Goal: Task Accomplishment & Management: Manage account settings

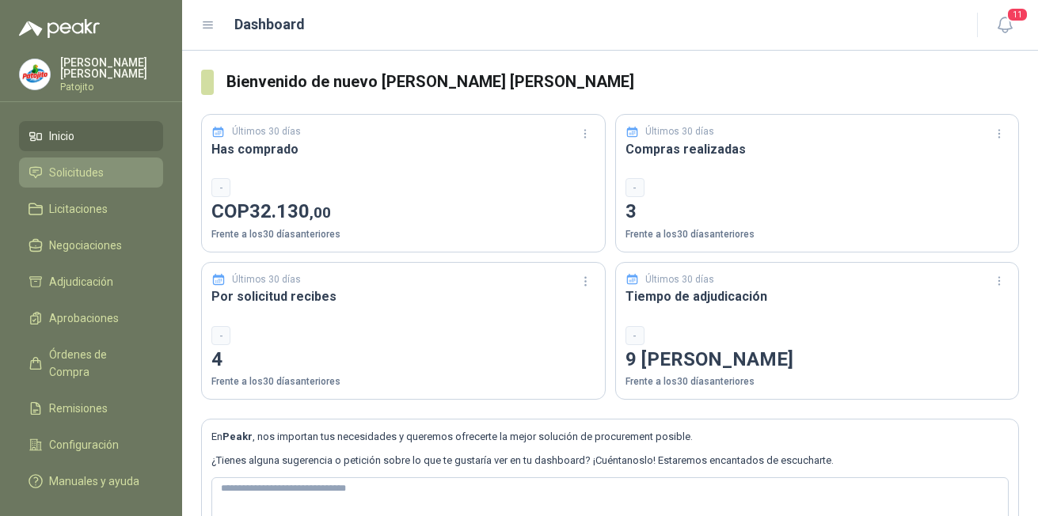
click at [78, 172] on span "Solicitudes" at bounding box center [76, 172] width 55 height 17
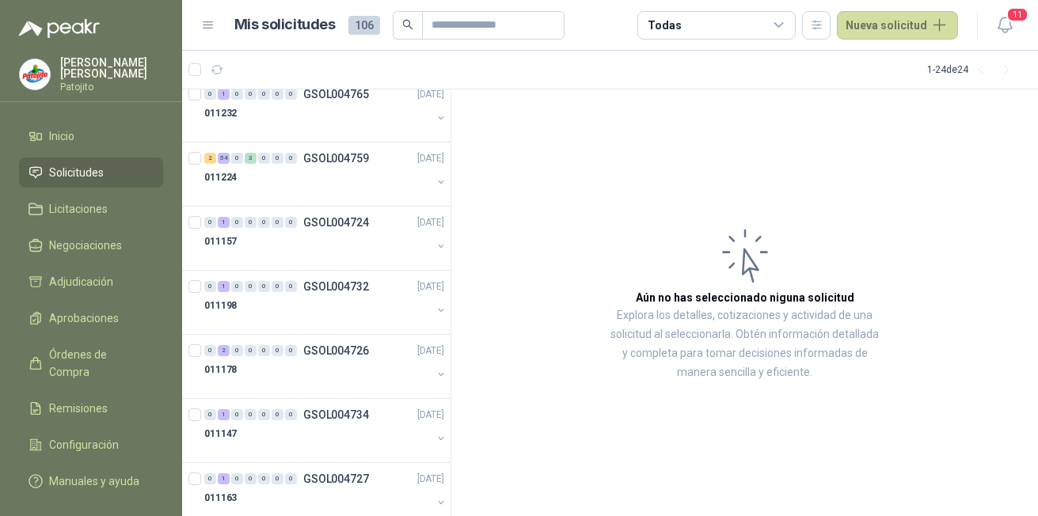
scroll to position [238, 0]
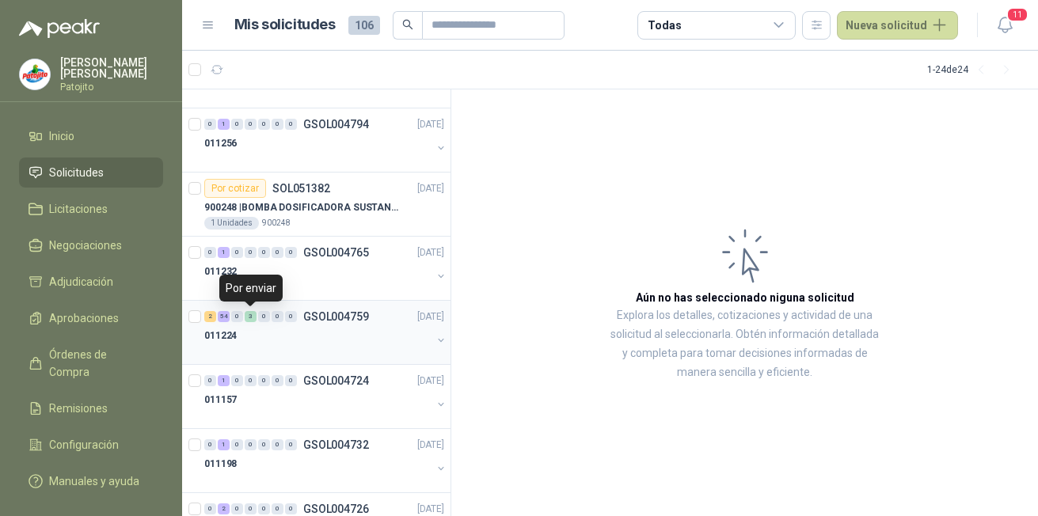
click at [253, 317] on div "3" at bounding box center [251, 316] width 12 height 11
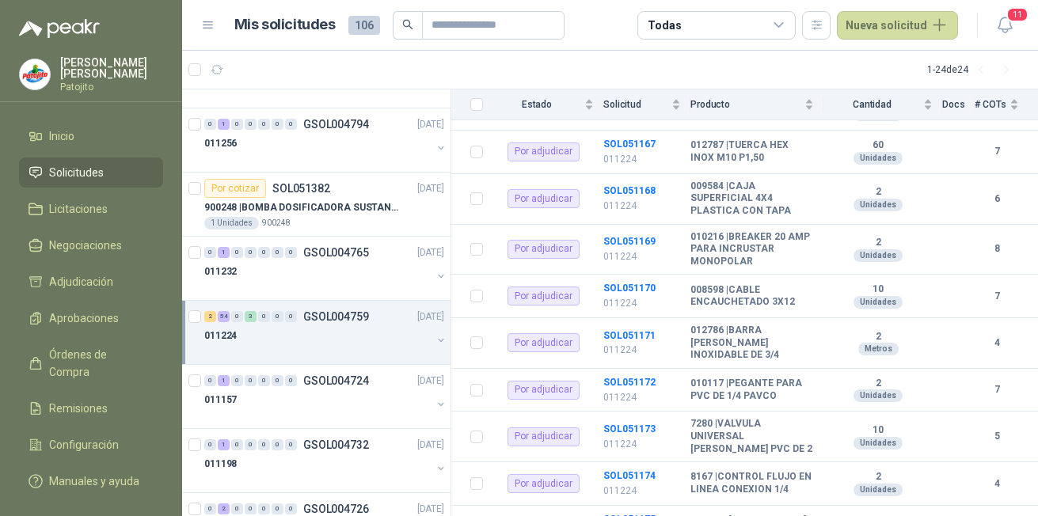
scroll to position [1029, 0]
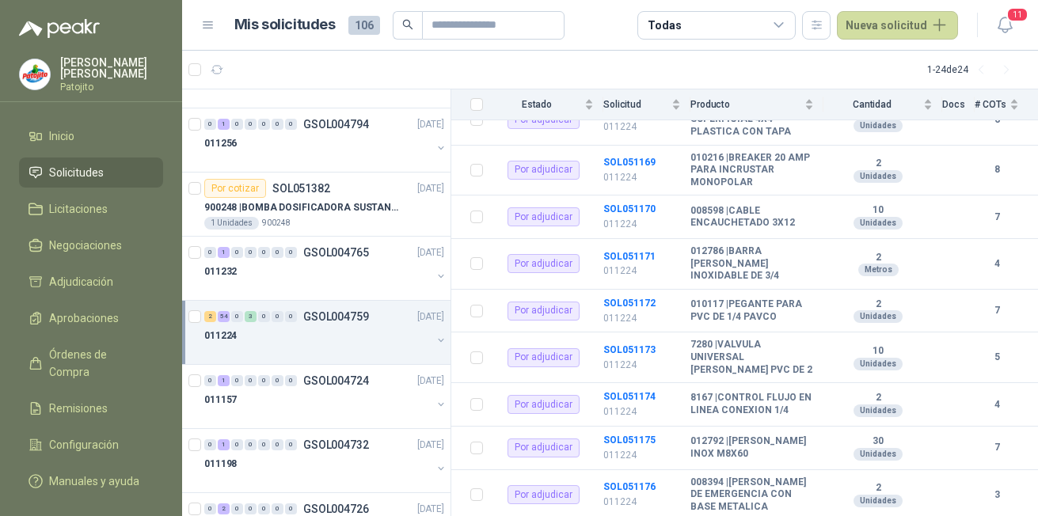
click at [435, 342] on button "button" at bounding box center [441, 340] width 13 height 13
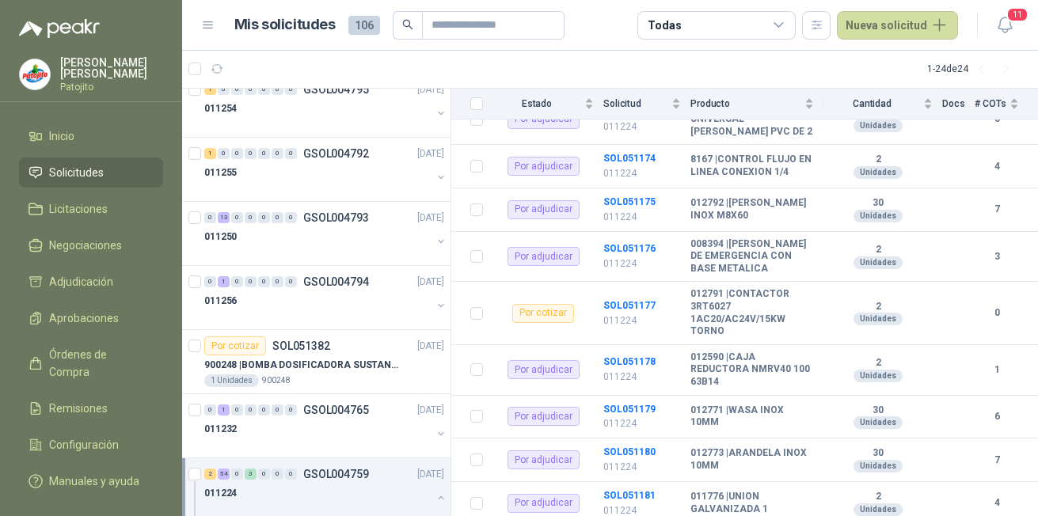
scroll to position [396, 0]
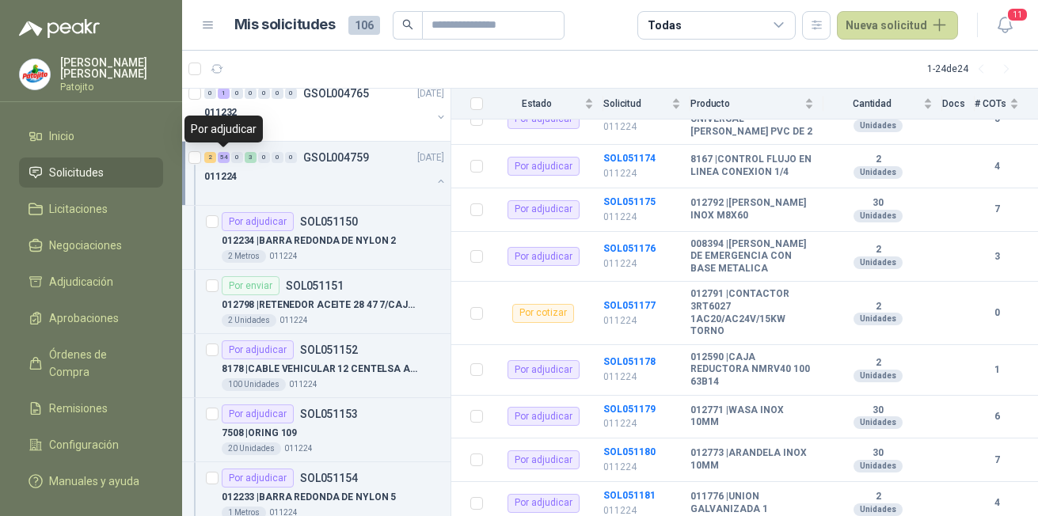
click at [222, 156] on div "54" at bounding box center [224, 157] width 12 height 11
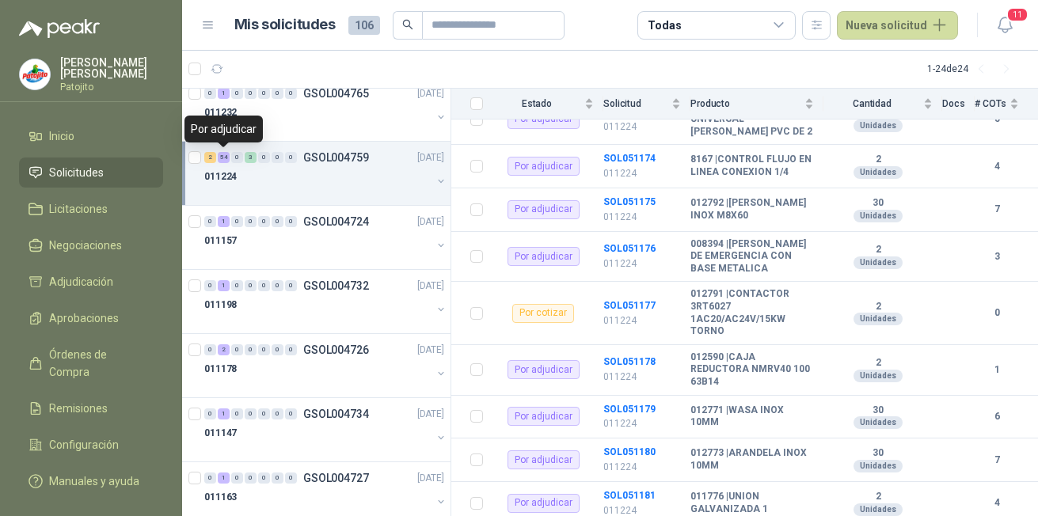
click at [223, 157] on div "54" at bounding box center [224, 157] width 12 height 11
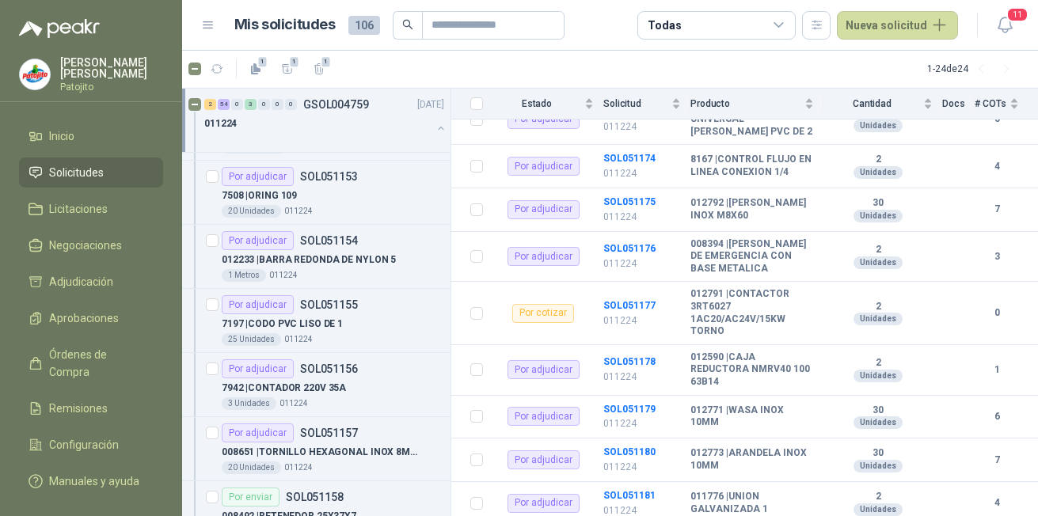
scroll to position [554, 0]
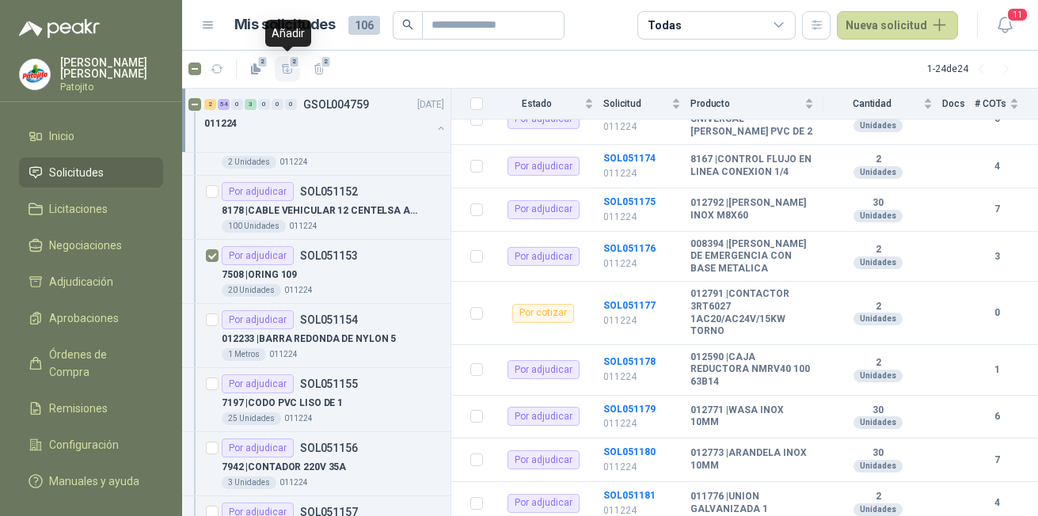
click at [291, 67] on span "2" at bounding box center [294, 61] width 11 height 13
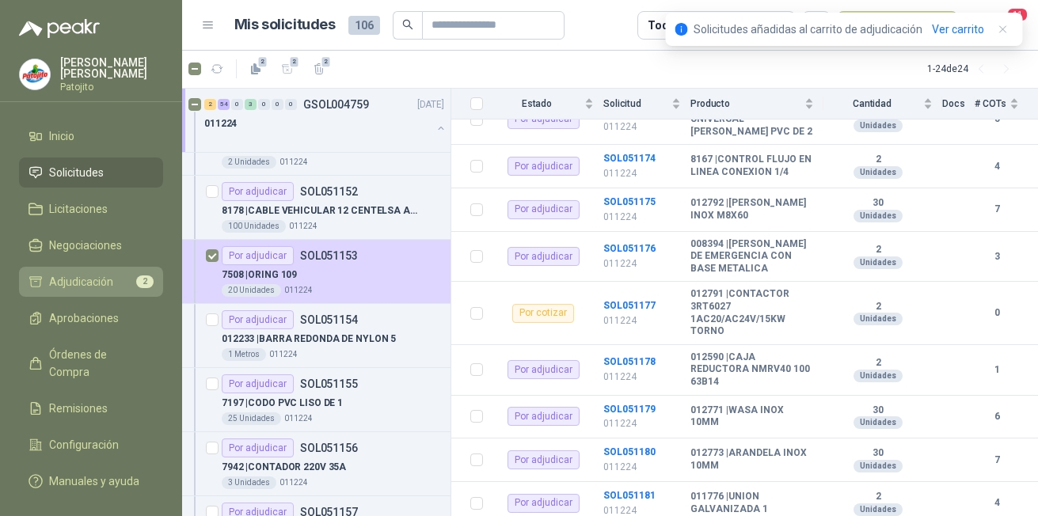
click at [78, 280] on span "Adjudicación" at bounding box center [81, 281] width 64 height 17
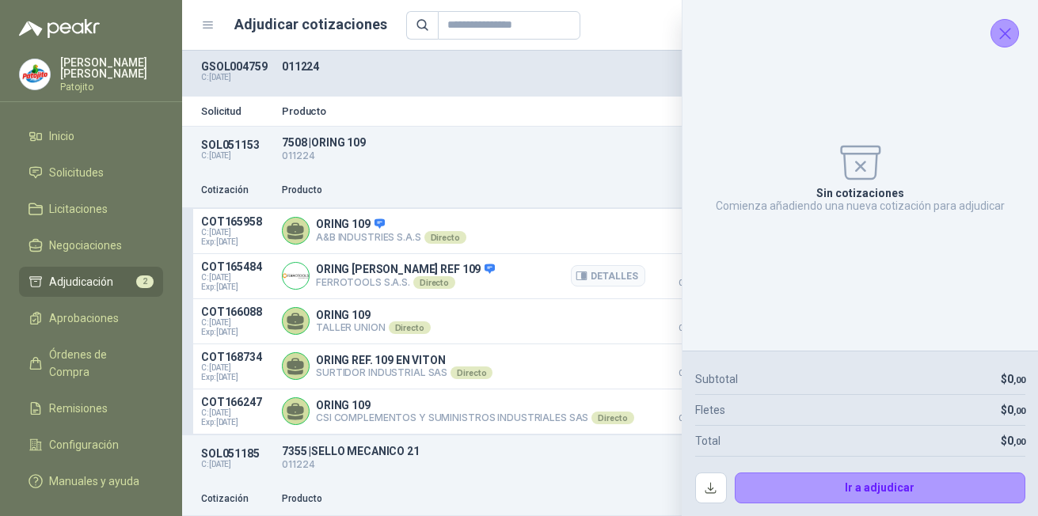
click at [538, 279] on div "ORING [PERSON_NAME] REF 109 FERROTOOLS S.A.S. Directo Detalles" at bounding box center [463, 276] width 363 height 32
click at [1005, 29] on icon "Cerrar" at bounding box center [1005, 34] width 20 height 20
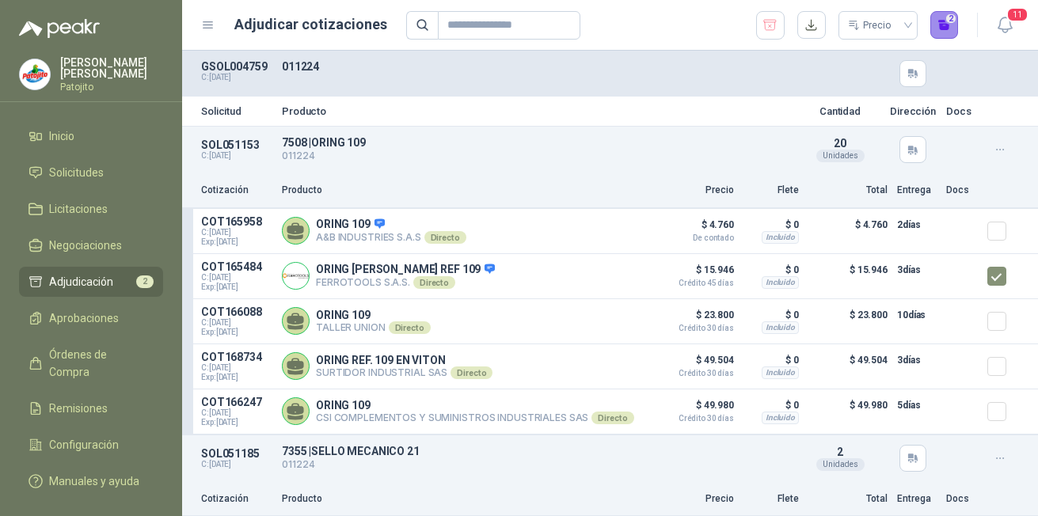
click at [950, 25] on button "2" at bounding box center [944, 25] width 29 height 29
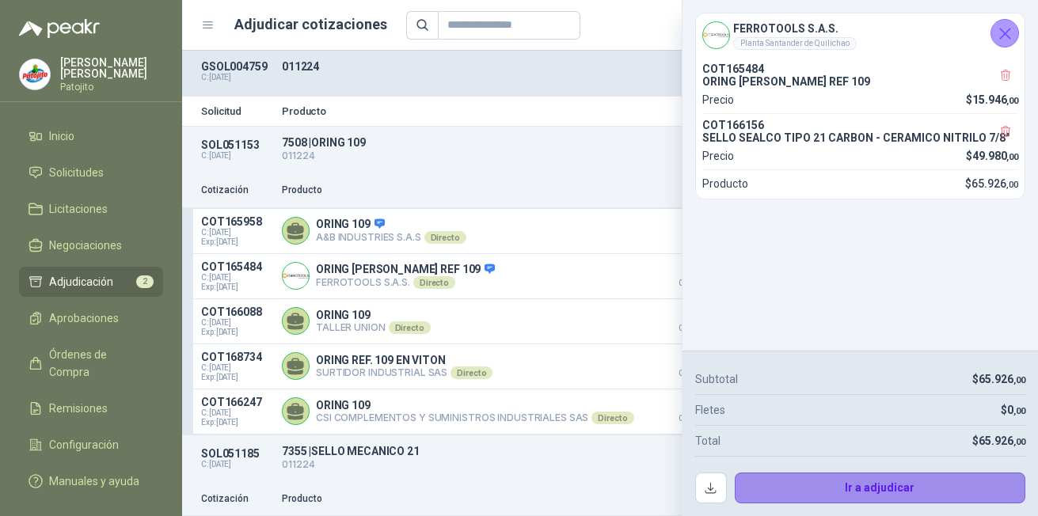
click at [923, 492] on button "Ir a adjudicar" at bounding box center [880, 489] width 291 height 32
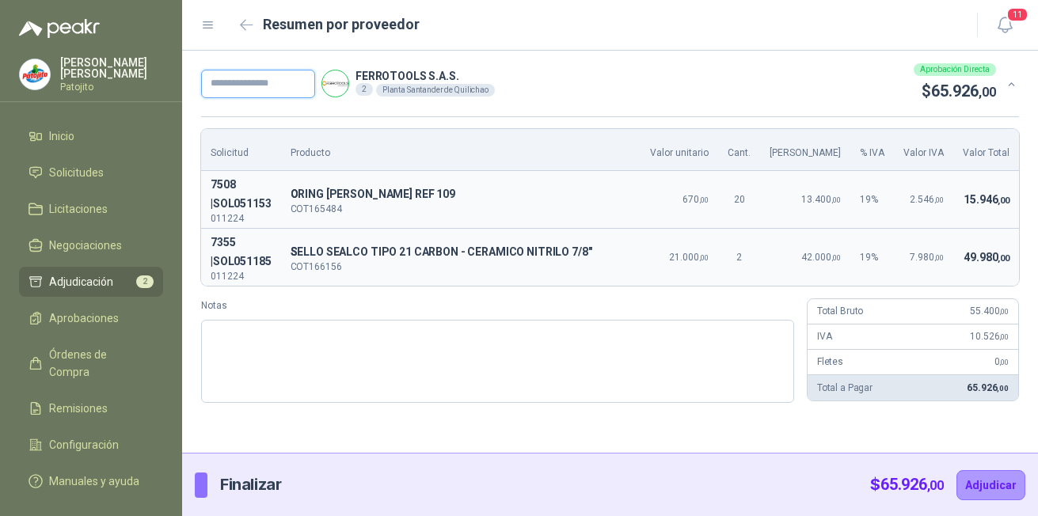
click at [261, 86] on input "text" at bounding box center [258, 84] width 114 height 29
type input "*****"
click at [1012, 478] on button "Adjudicar" at bounding box center [990, 485] width 69 height 30
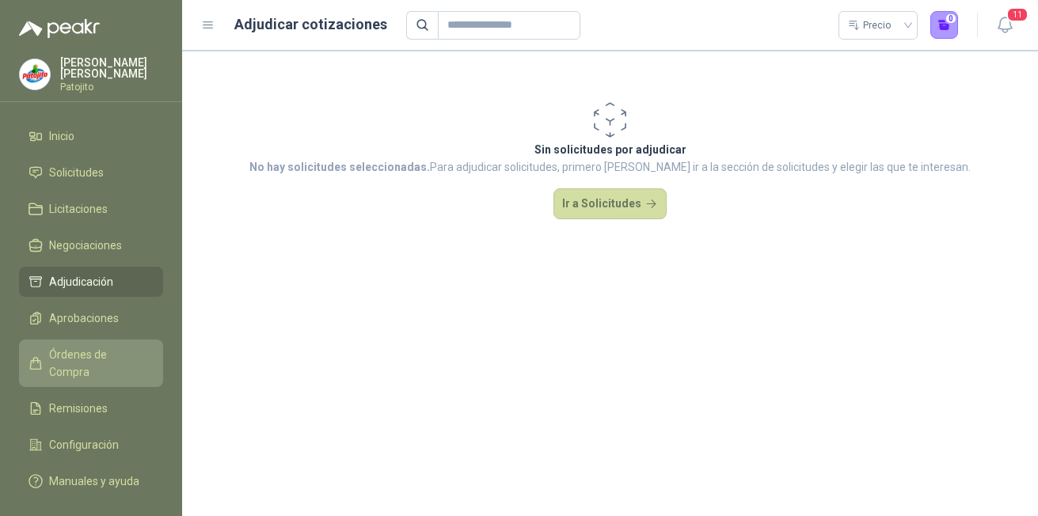
click at [130, 348] on span "Órdenes de Compra" at bounding box center [98, 363] width 99 height 35
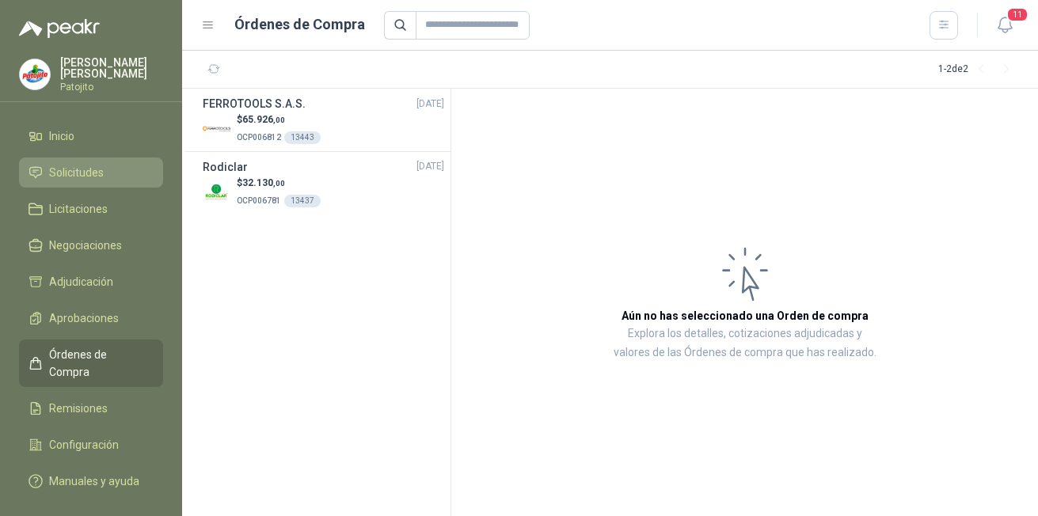
click at [124, 168] on li "Solicitudes" at bounding box center [91, 172] width 125 height 17
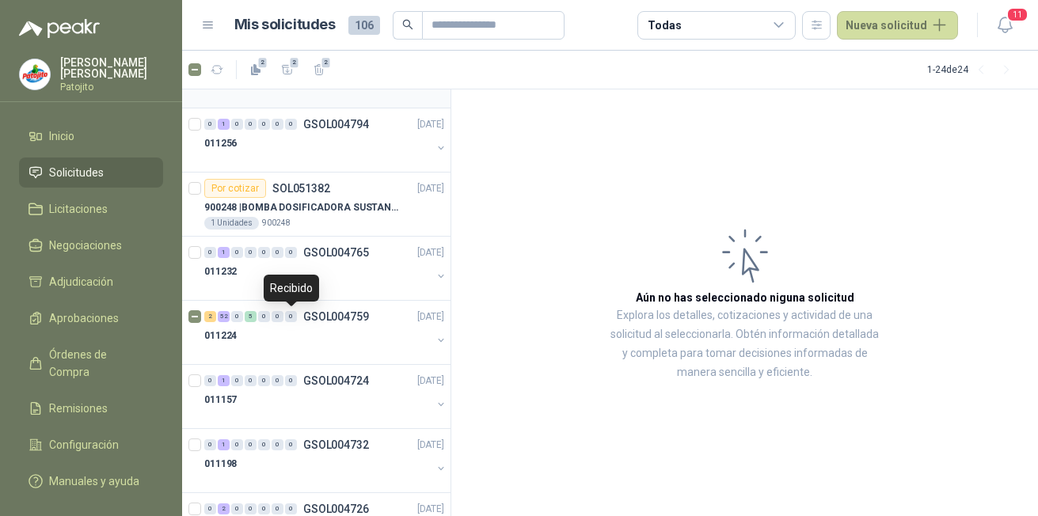
scroll to position [317, 0]
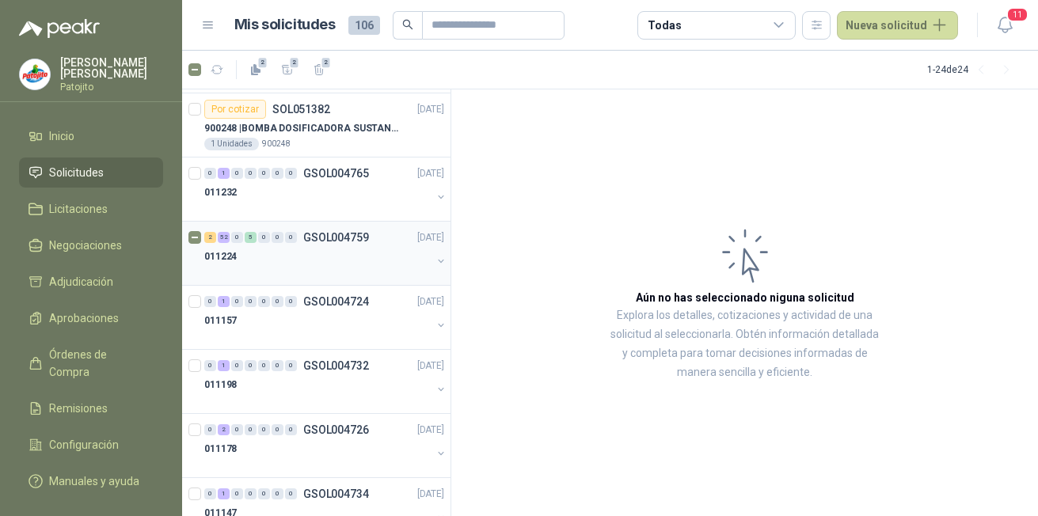
click at [435, 260] on button "button" at bounding box center [441, 261] width 13 height 13
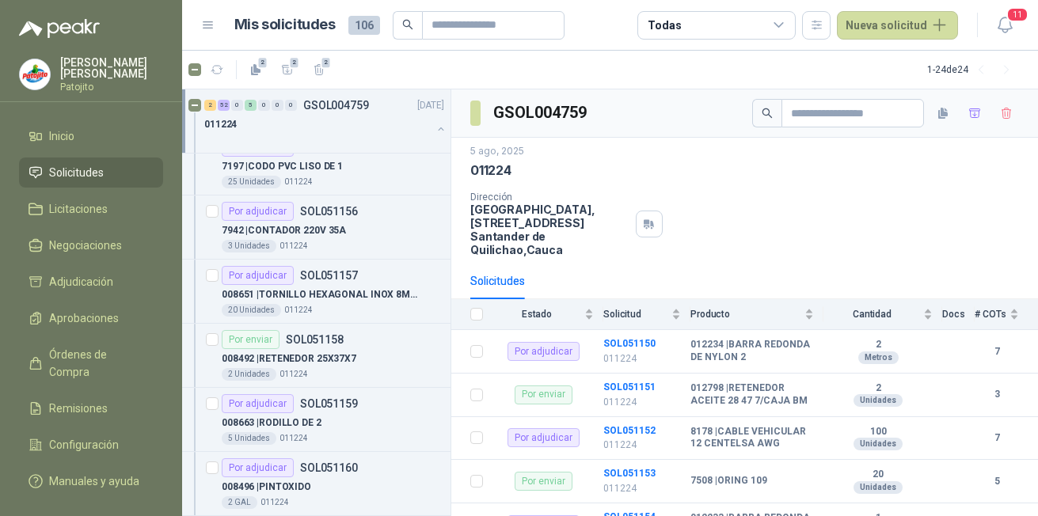
scroll to position [1029, 0]
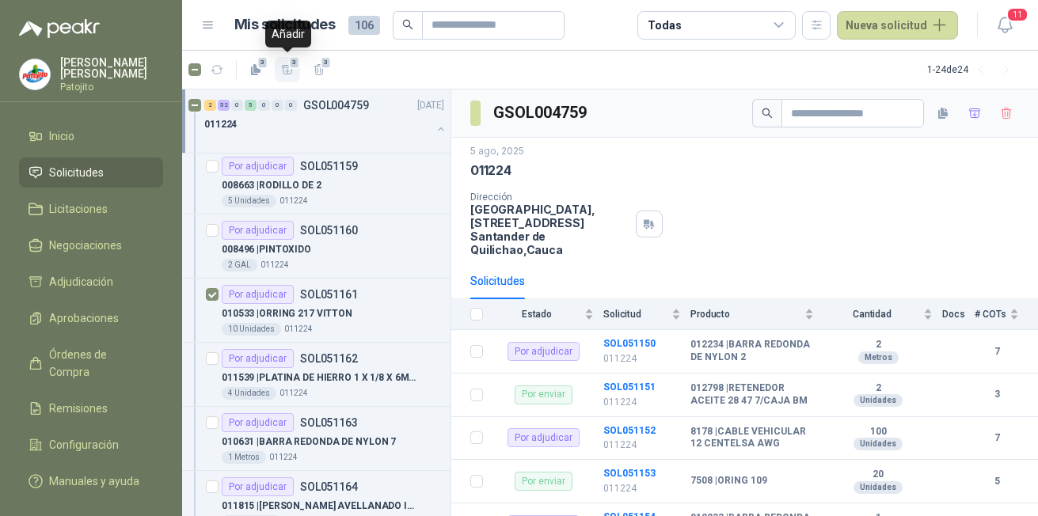
click at [289, 63] on span "3" at bounding box center [294, 62] width 11 height 13
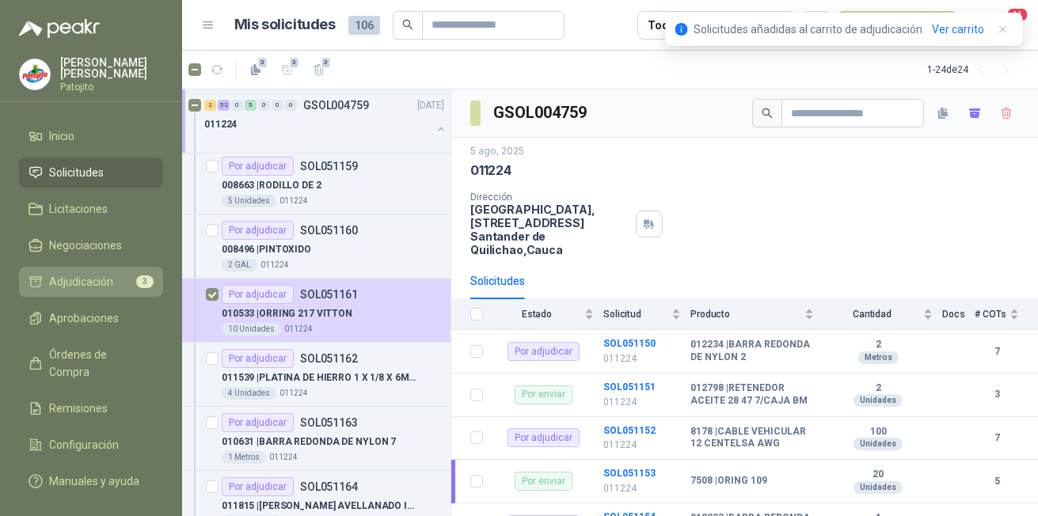
click at [115, 277] on li "Adjudicación 3" at bounding box center [91, 281] width 125 height 17
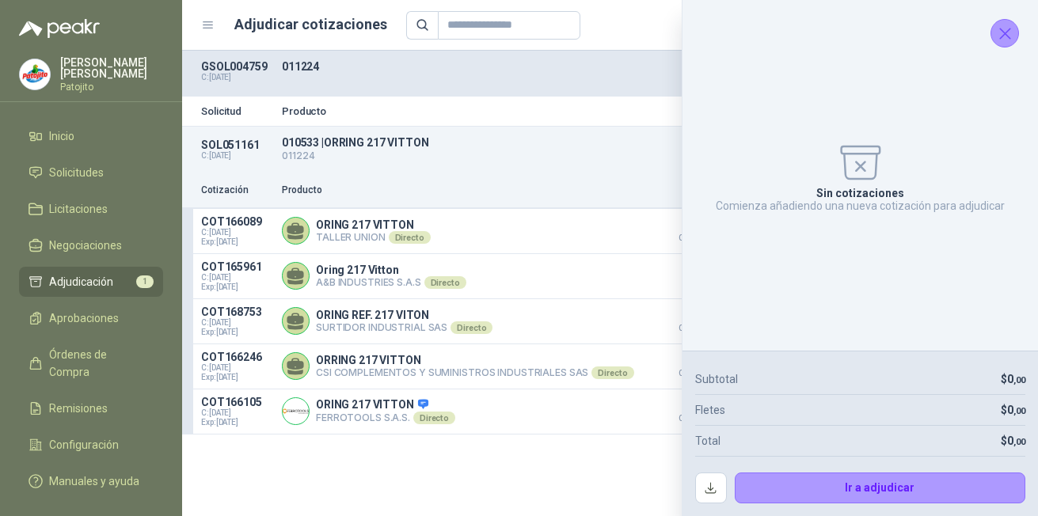
click at [1013, 32] on button "Cerrar" at bounding box center [1004, 33] width 29 height 29
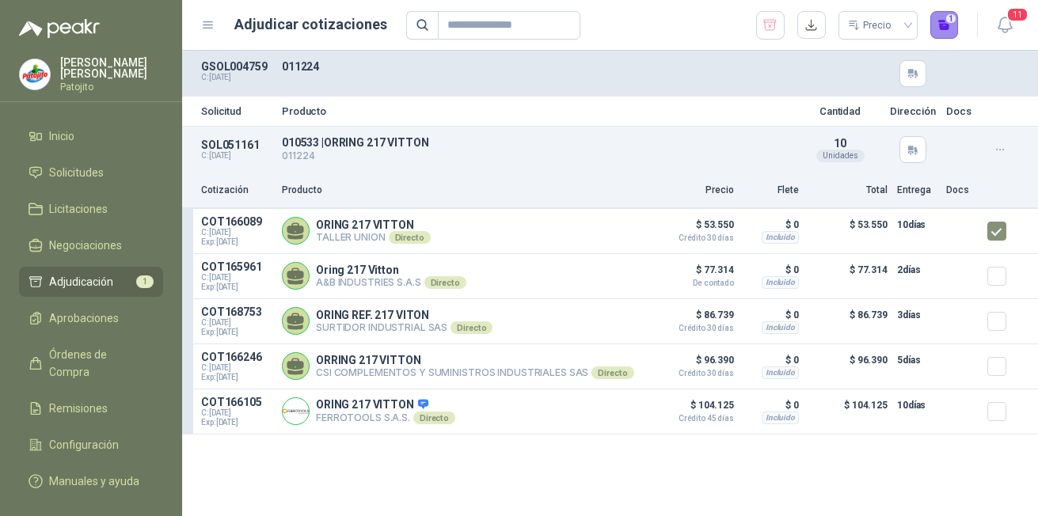
click at [956, 21] on button "1" at bounding box center [944, 25] width 29 height 29
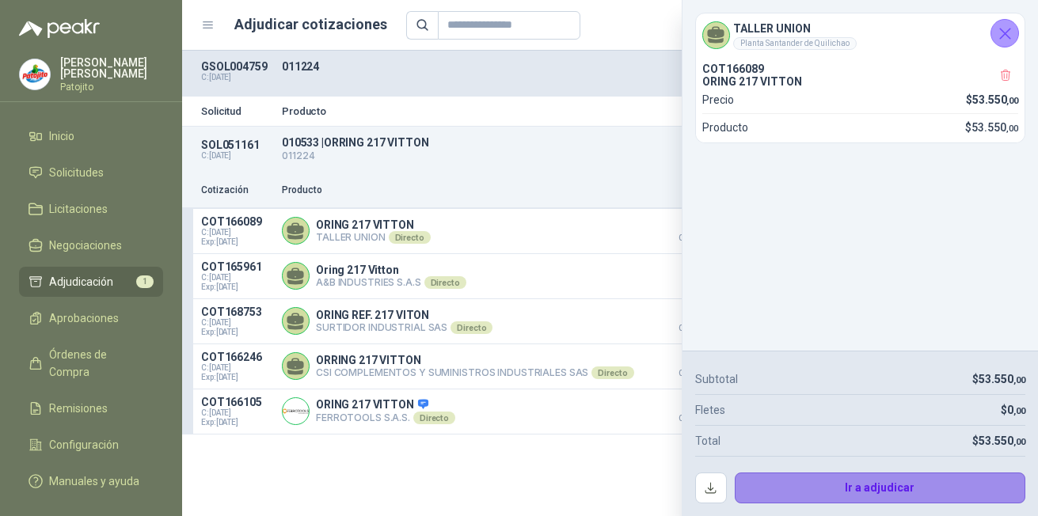
click at [869, 491] on button "Ir a adjudicar" at bounding box center [880, 489] width 291 height 32
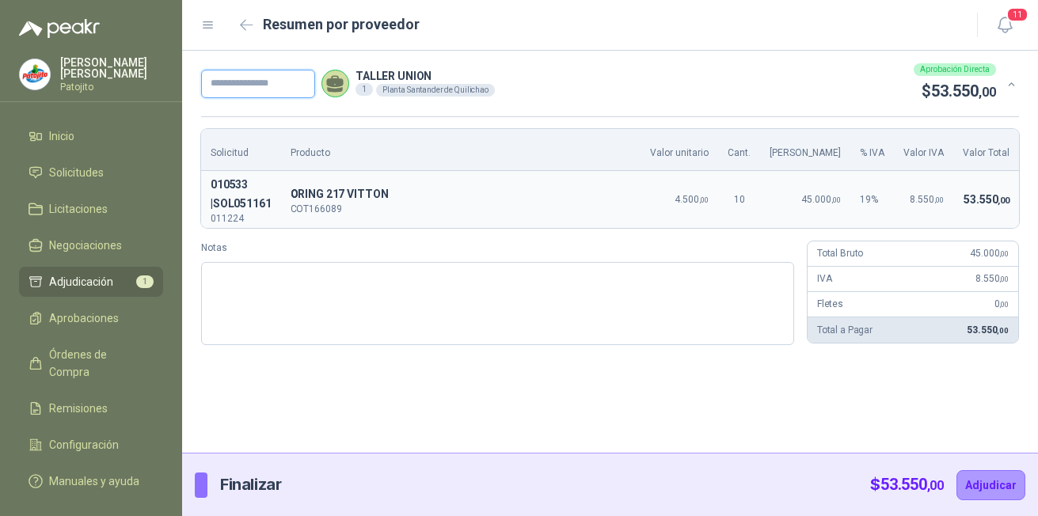
click at [287, 83] on input "text" at bounding box center [258, 84] width 114 height 29
type input "*****"
click at [1007, 482] on button "Adjudicar" at bounding box center [990, 485] width 69 height 30
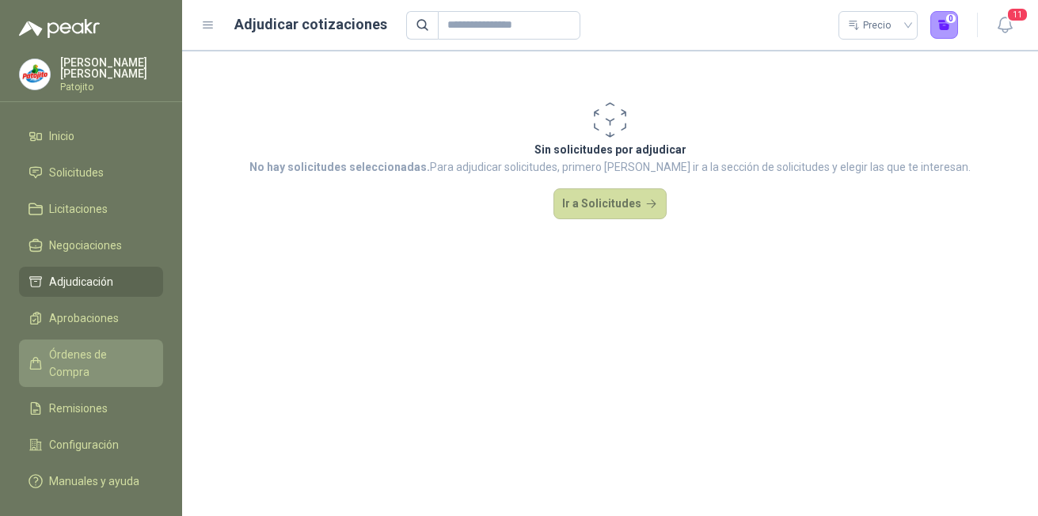
click at [107, 348] on span "Órdenes de Compra" at bounding box center [98, 363] width 99 height 35
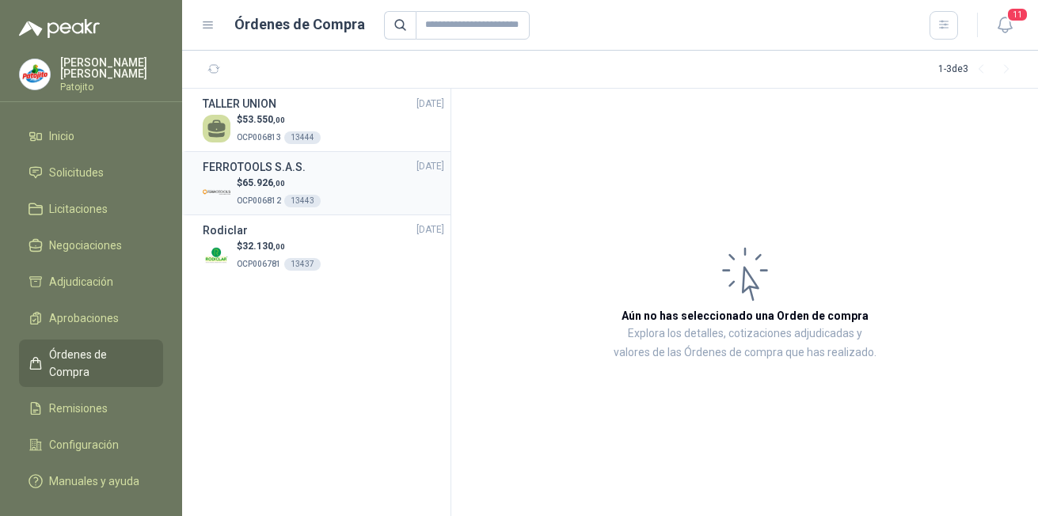
click at [352, 180] on div "$ 65.926 ,00 OCP006812 13443" at bounding box center [323, 192] width 241 height 32
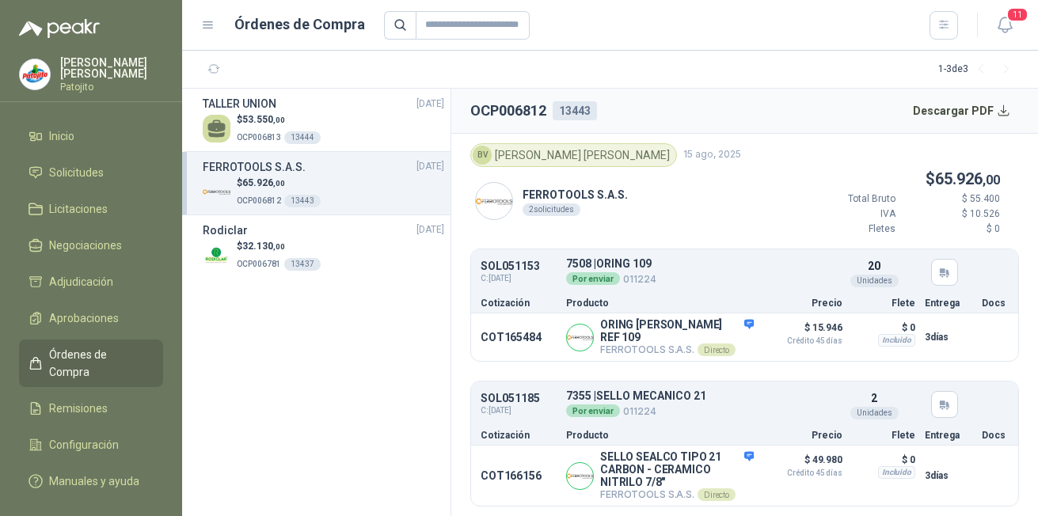
click at [254, 374] on section "TALLER UNION [DATE] $ 53.550 ,00 OCP006813 13444 FERROTOOLS S.A.S. [DATE] $ 65.…" at bounding box center [316, 303] width 269 height 428
click at [356, 129] on div "$ 53.550 ,00 OCP006813 13444" at bounding box center [323, 128] width 241 height 32
